Goal: Task Accomplishment & Management: Manage account settings

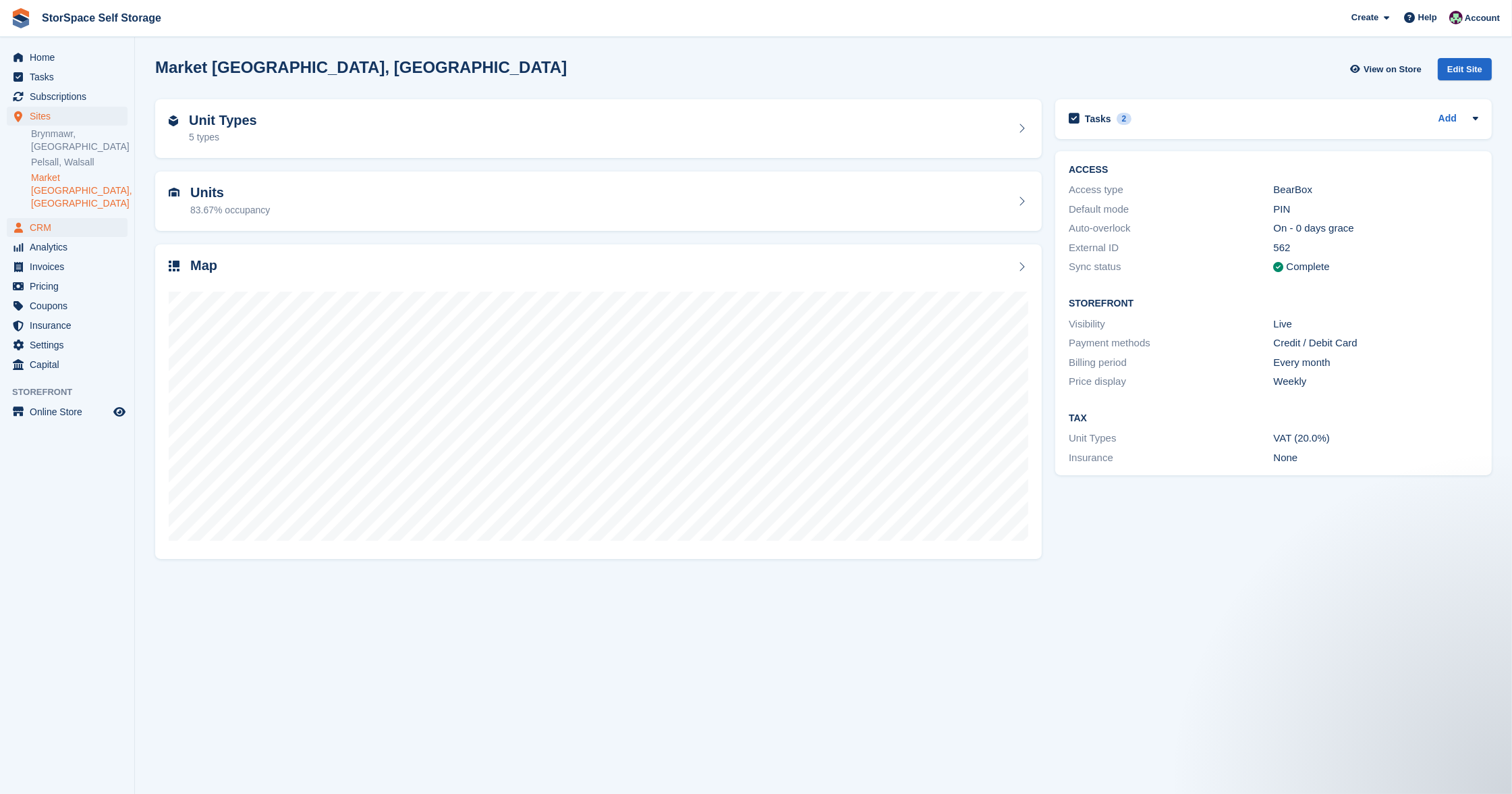
click at [41, 218] on span "CRM" at bounding box center [70, 227] width 81 height 19
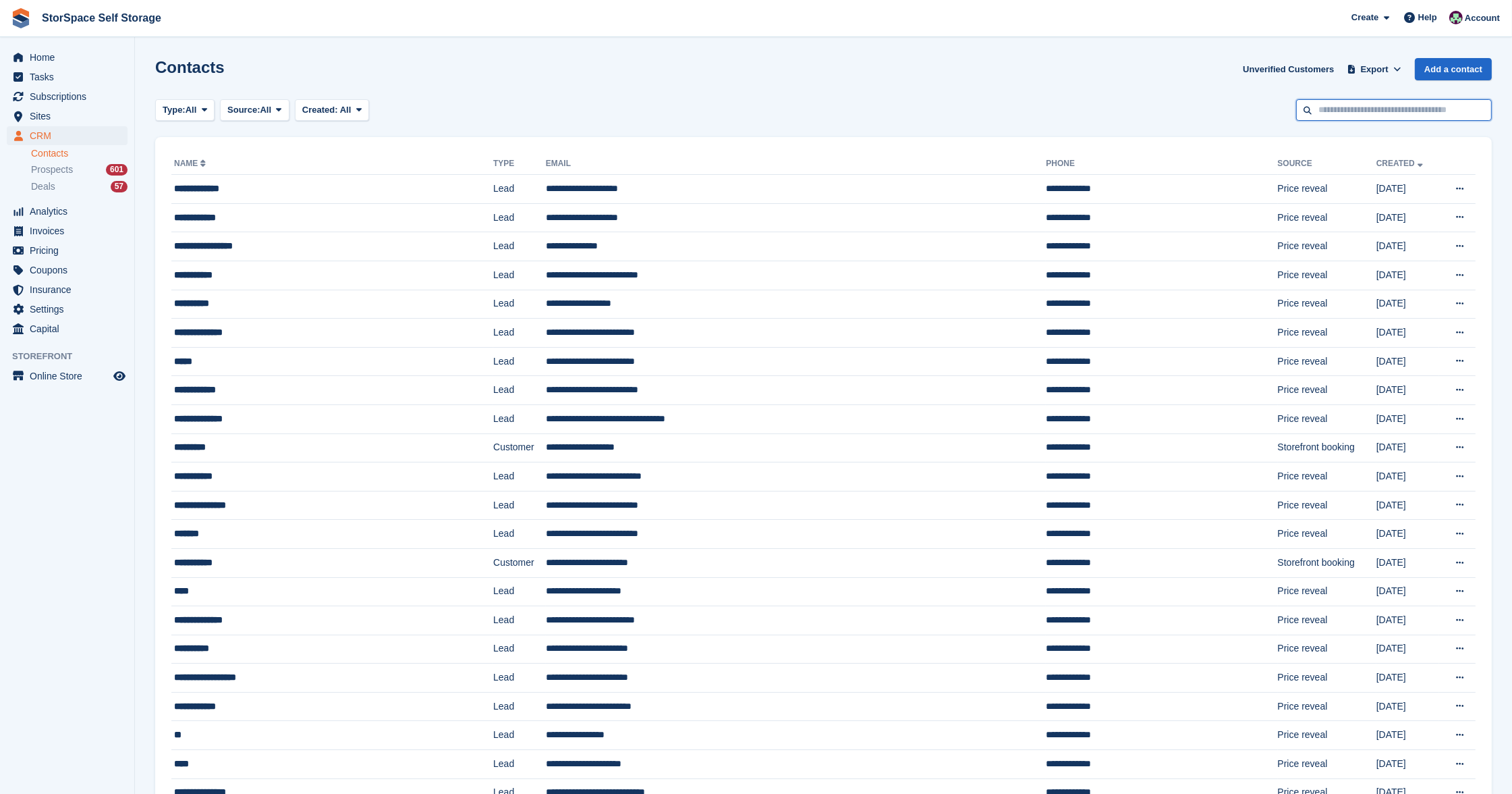
click at [1381, 99] on input "text" at bounding box center [1394, 111] width 196 height 23
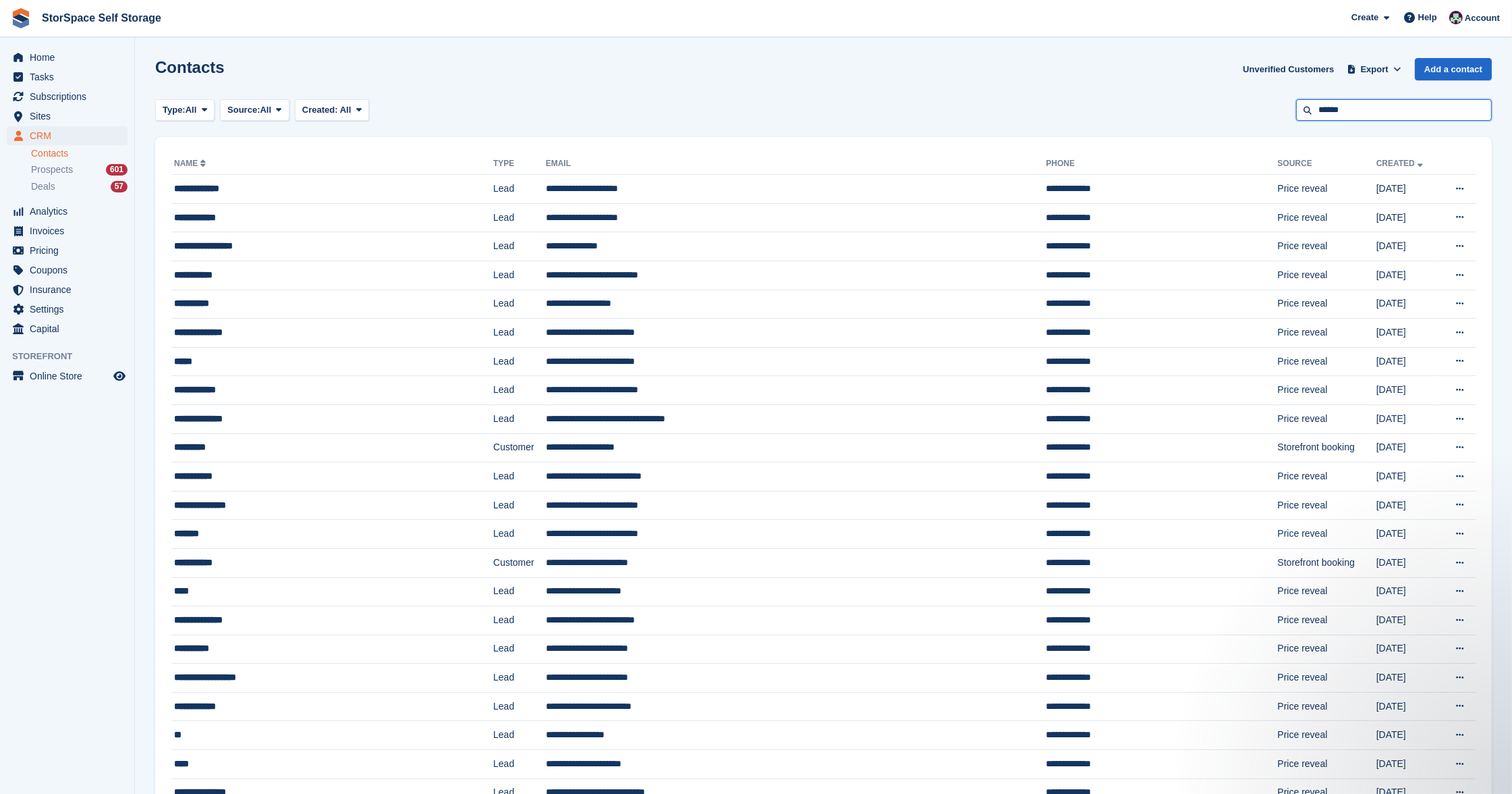
type input "******"
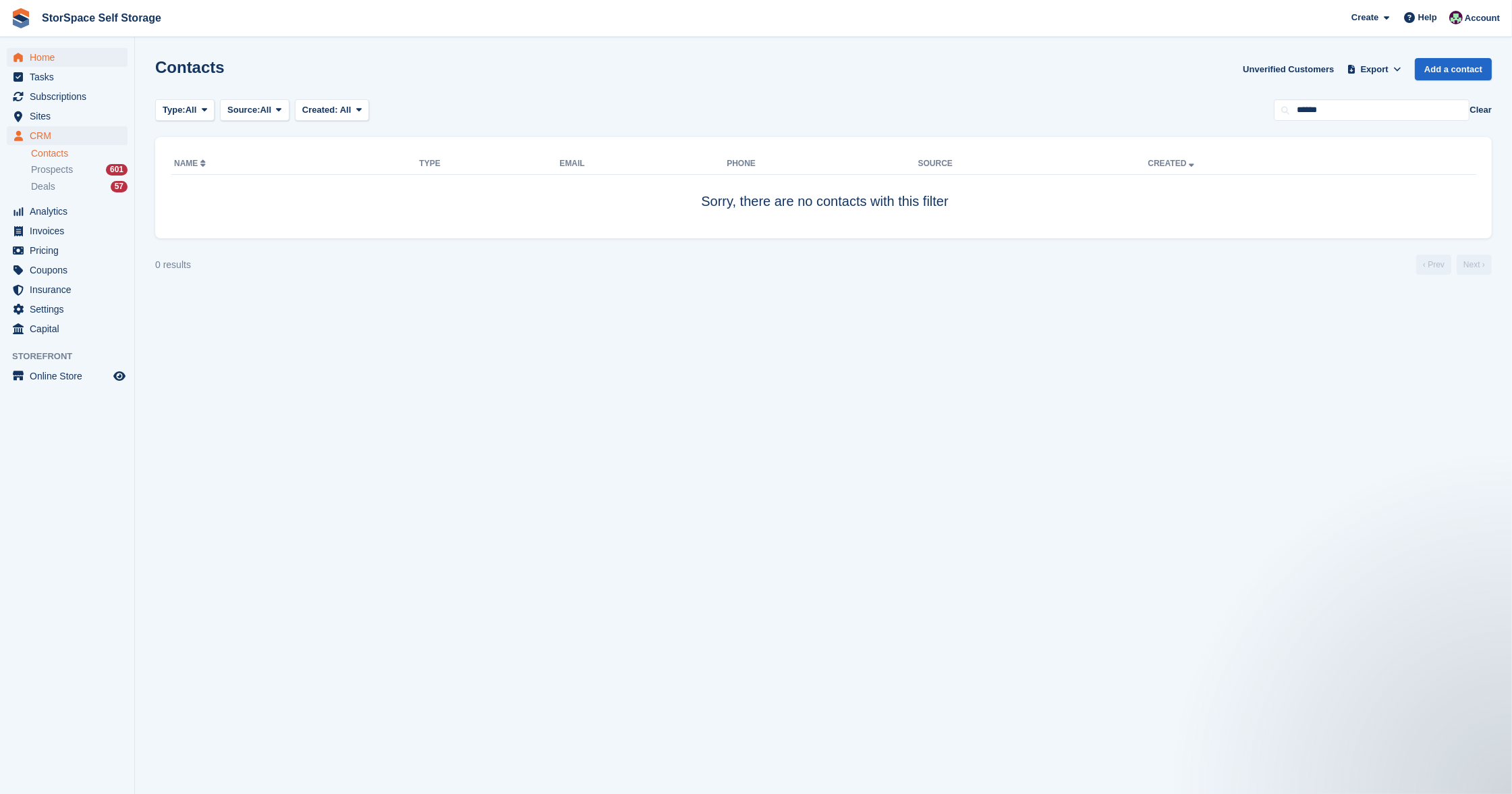
click at [35, 59] on span "Home" at bounding box center [70, 57] width 81 height 19
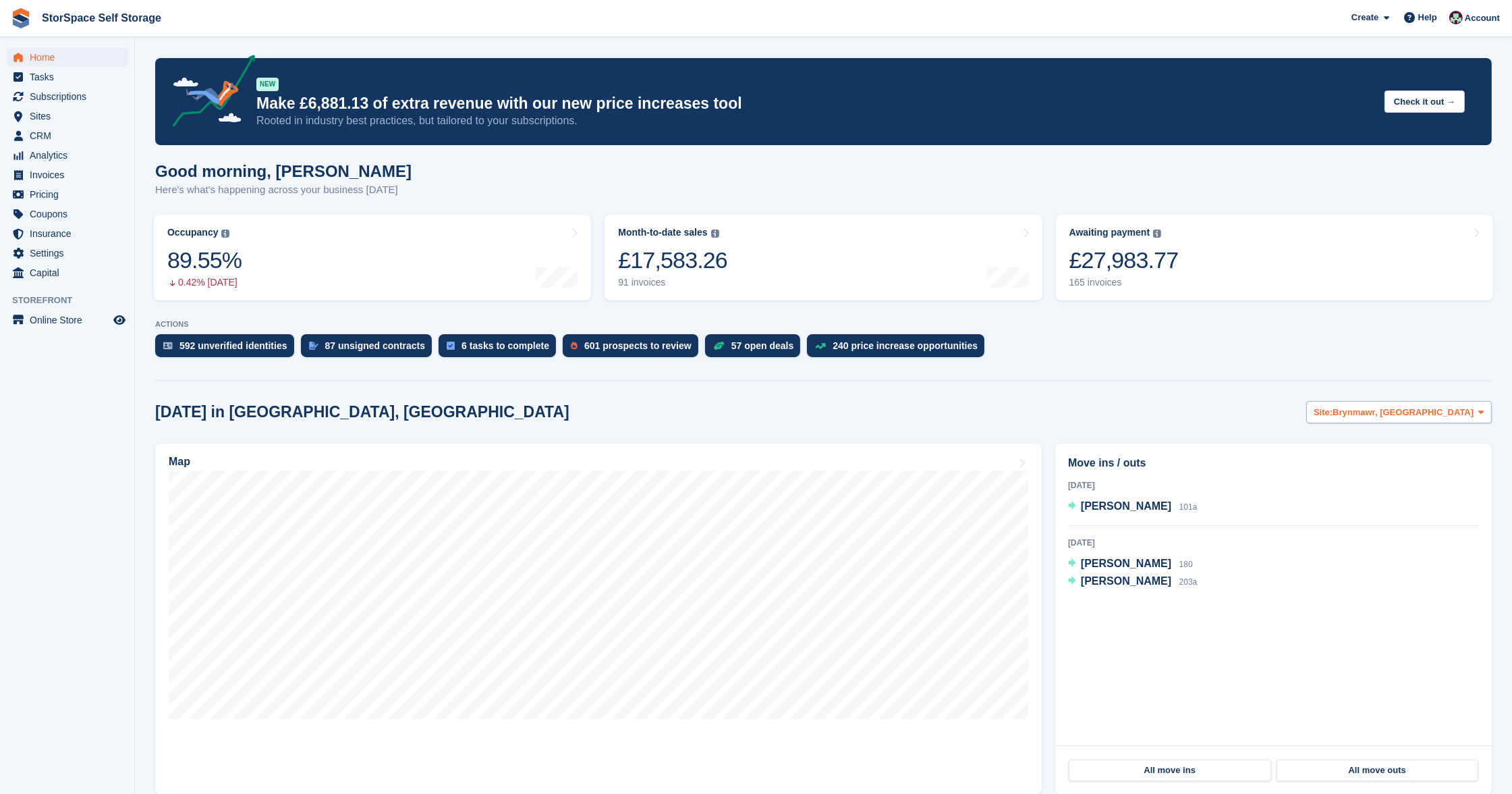
click at [1387, 416] on button "Site: Brynmawr, South Wales" at bounding box center [1399, 412] width 186 height 23
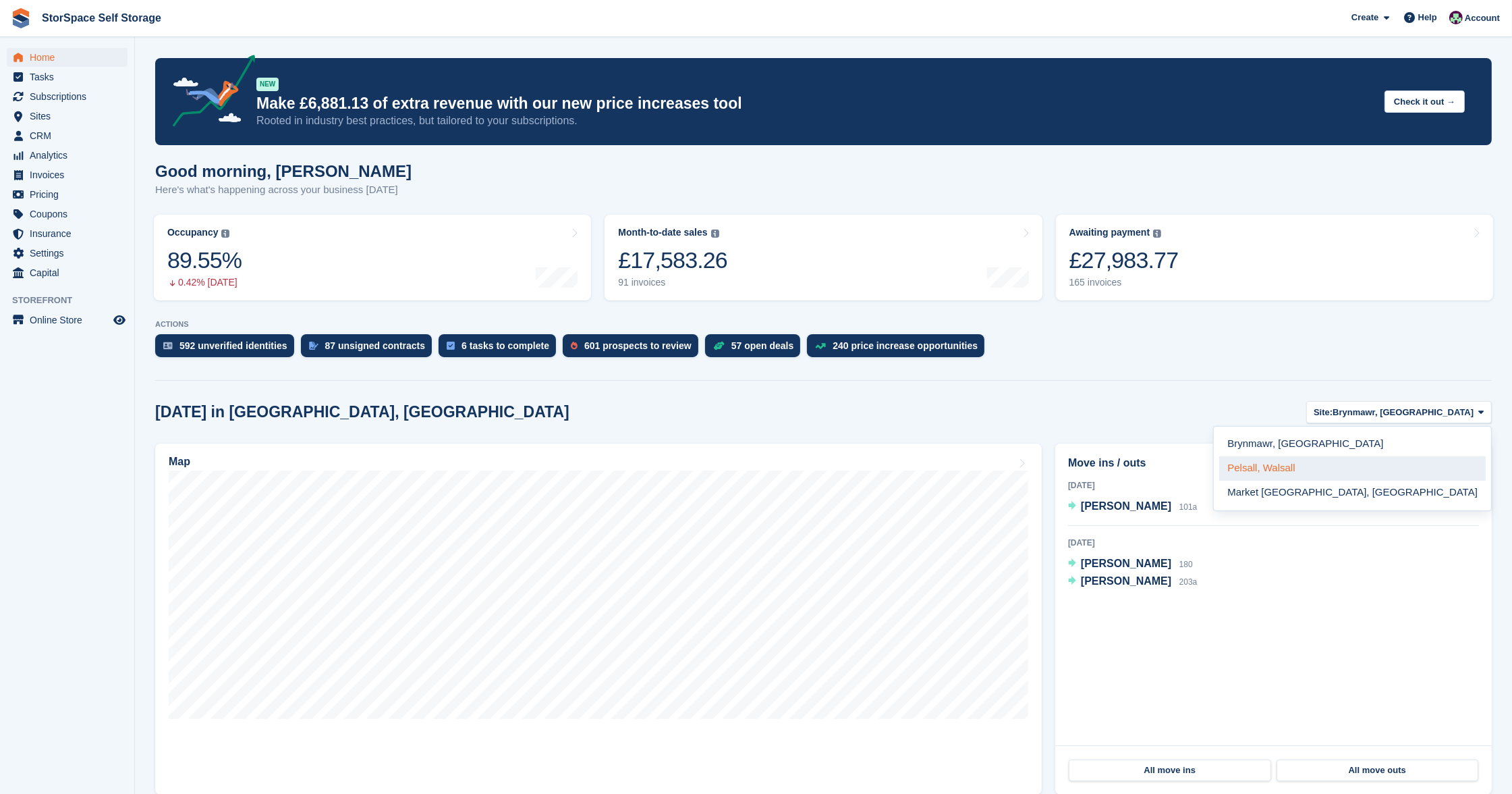
click at [1392, 460] on link "Pelsall, Walsall" at bounding box center [1353, 468] width 266 height 24
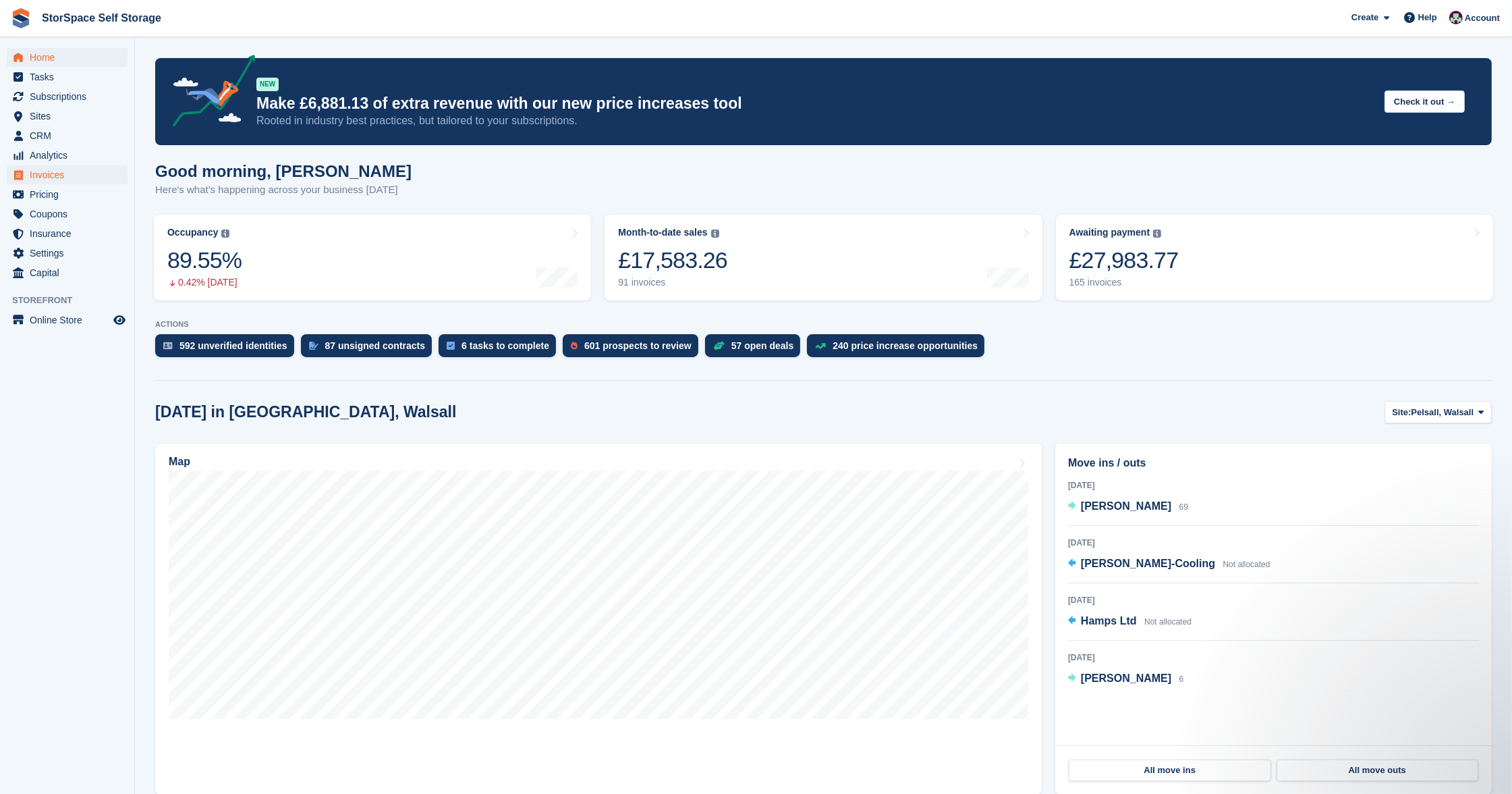
click at [38, 177] on span "Invoices" at bounding box center [70, 175] width 81 height 19
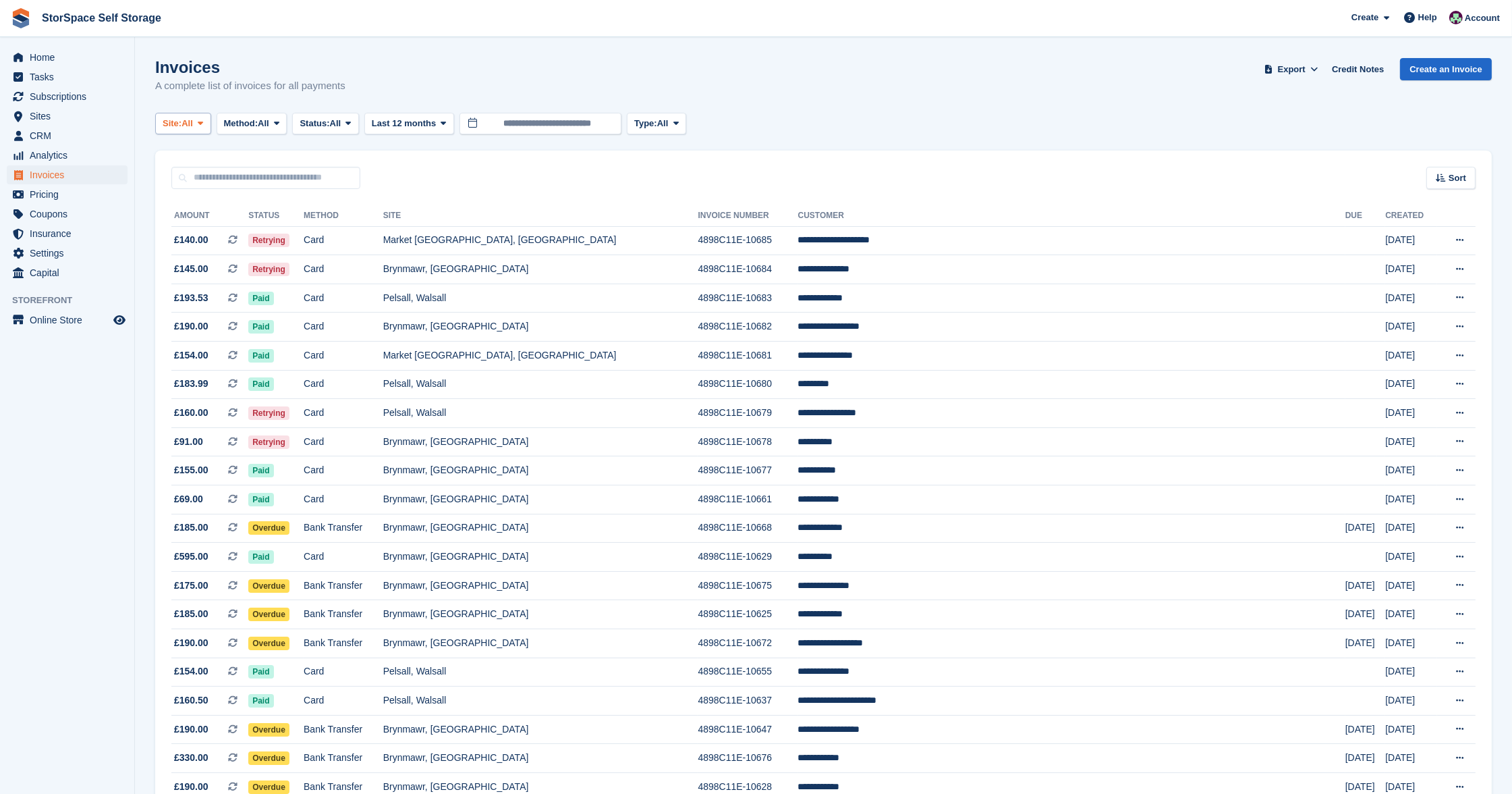
click at [211, 123] on button "Site: All" at bounding box center [183, 124] width 56 height 23
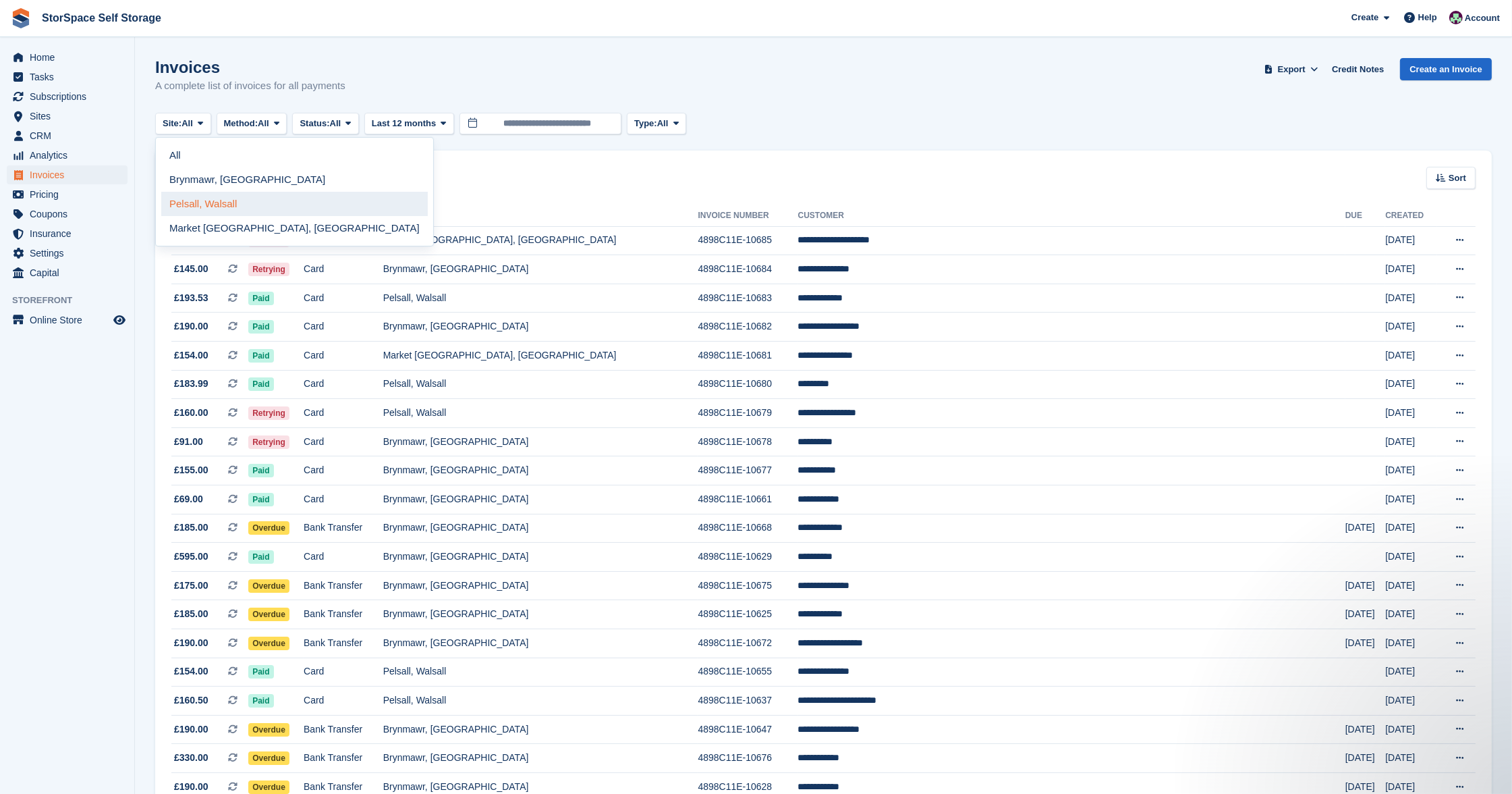
click at [220, 206] on link "Pelsall, Walsall" at bounding box center [295, 204] width 266 height 24
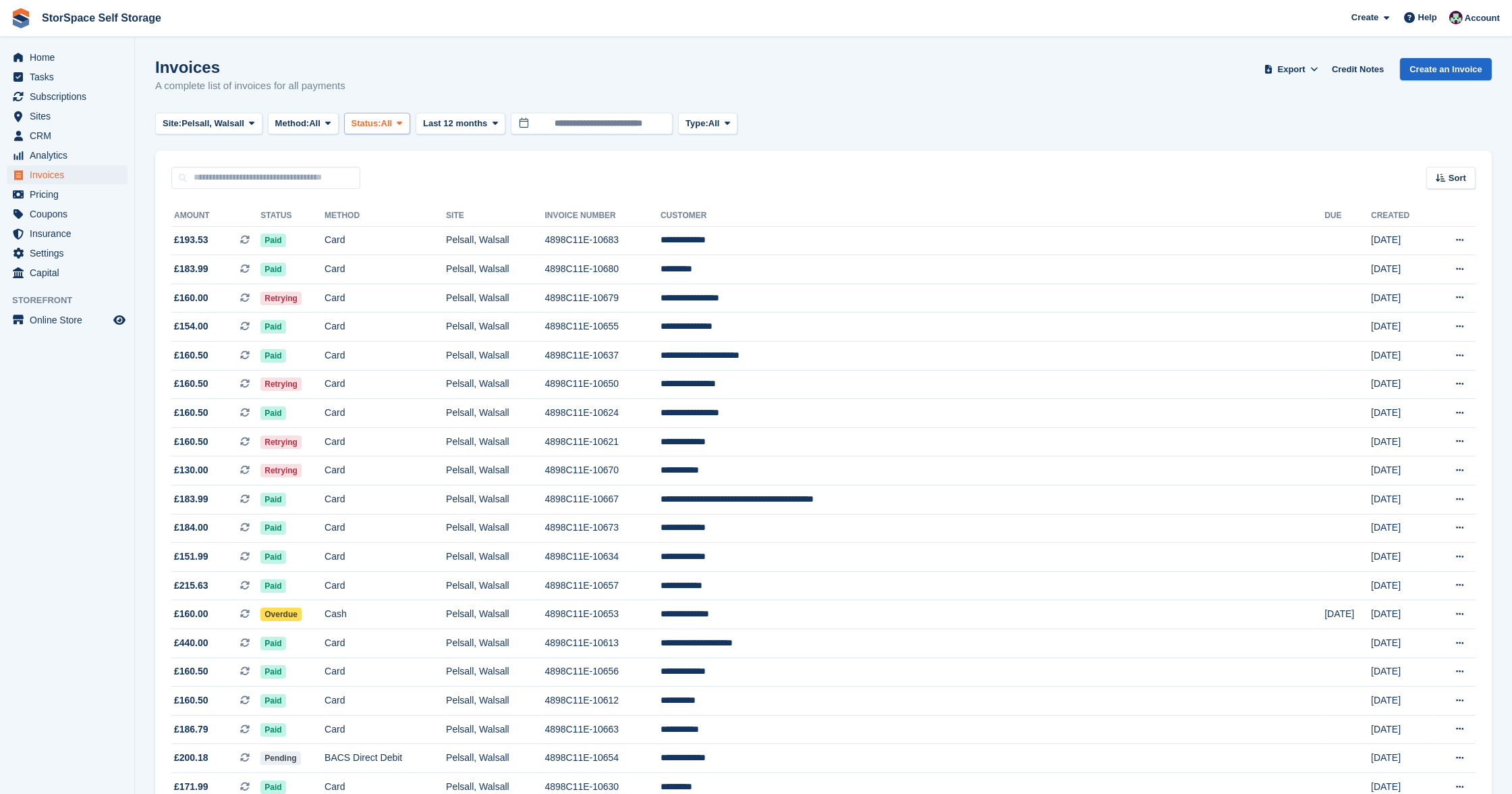
click at [381, 122] on span "Status:" at bounding box center [367, 123] width 30 height 13
click at [419, 221] on link "Open" at bounding box center [408, 228] width 117 height 24
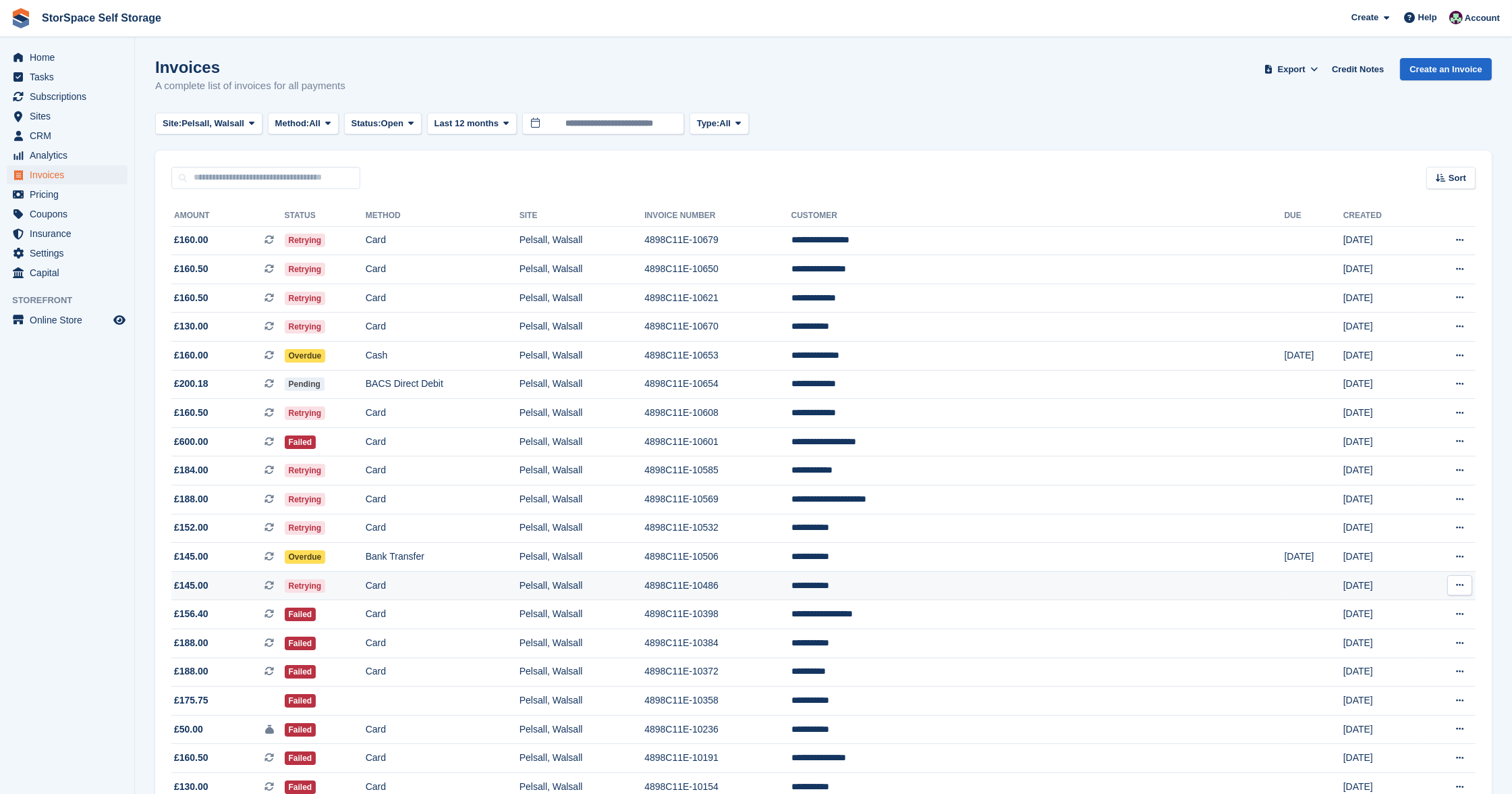
click at [502, 584] on td "Card" at bounding box center [443, 586] width 154 height 29
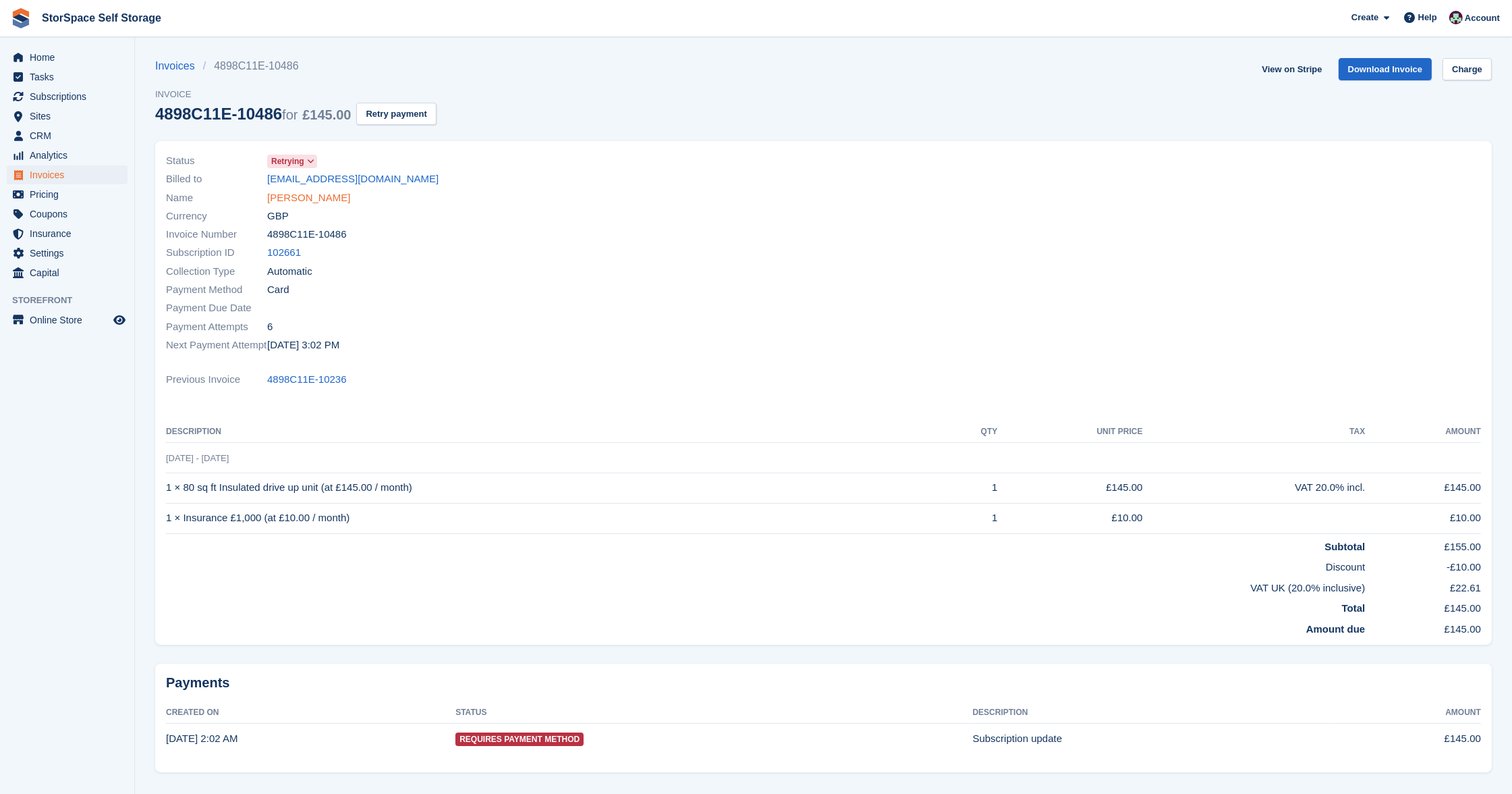
click at [300, 197] on link "[PERSON_NAME]" at bounding box center [309, 198] width 83 height 16
